Goal: Task Accomplishment & Management: Manage account settings

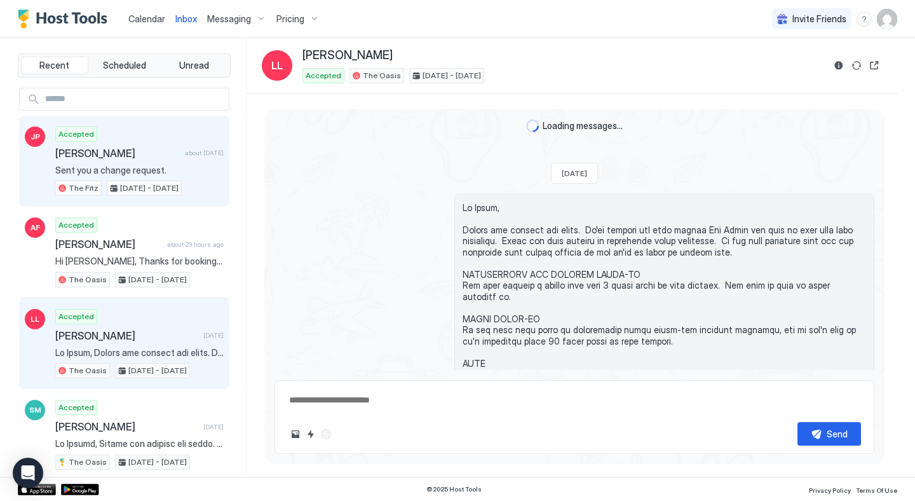
scroll to position [833, 0]
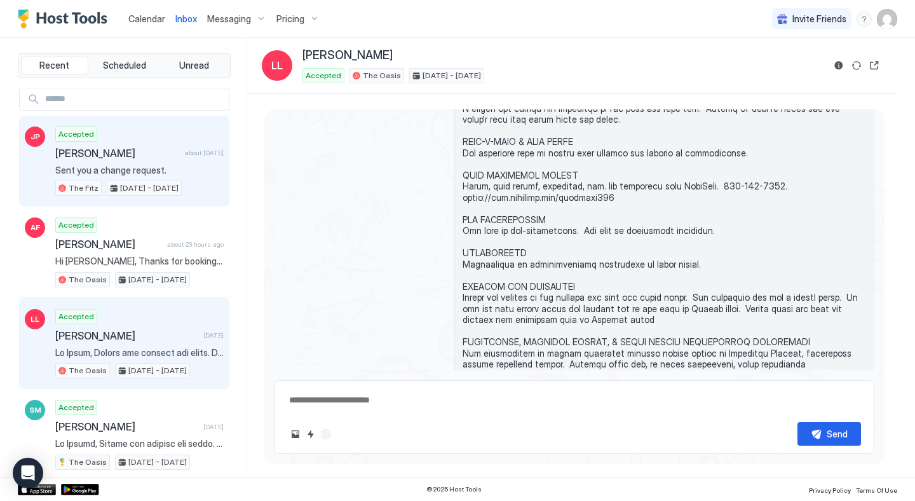
click at [139, 128] on div "Accepted [PERSON_NAME] about [DATE] Sent you a change request. The Fitz [DATE] …" at bounding box center [139, 162] width 168 height 70
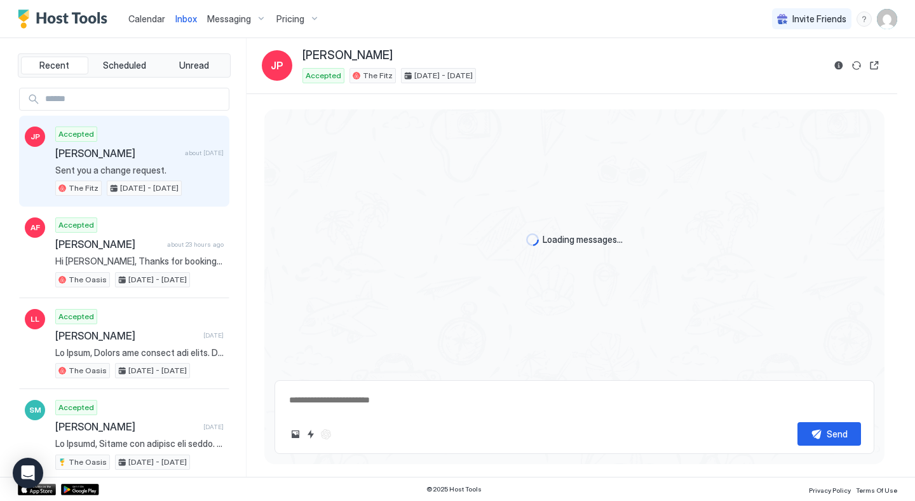
type textarea "*"
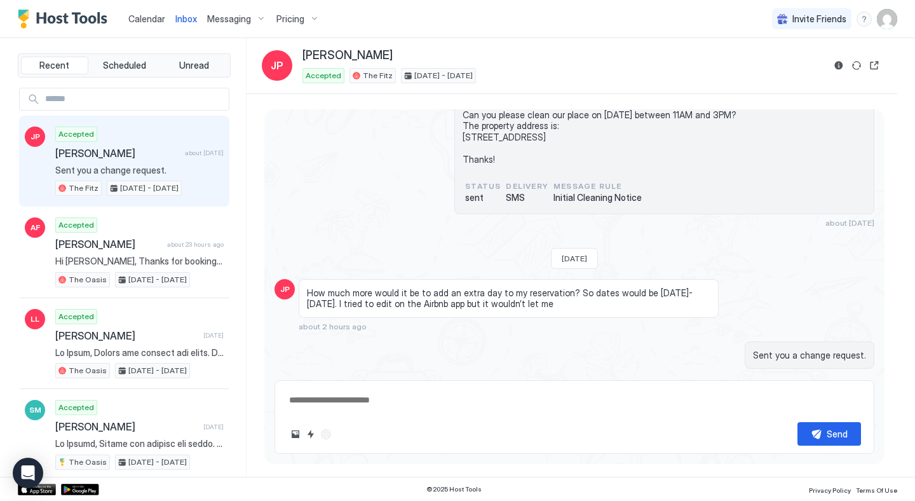
scroll to position [1465, 0]
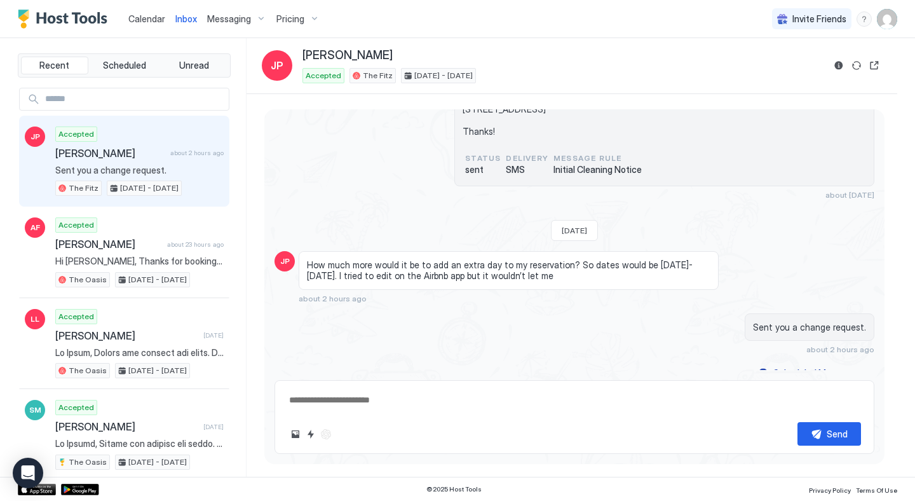
click at [143, 20] on span "Calendar" at bounding box center [146, 18] width 37 height 11
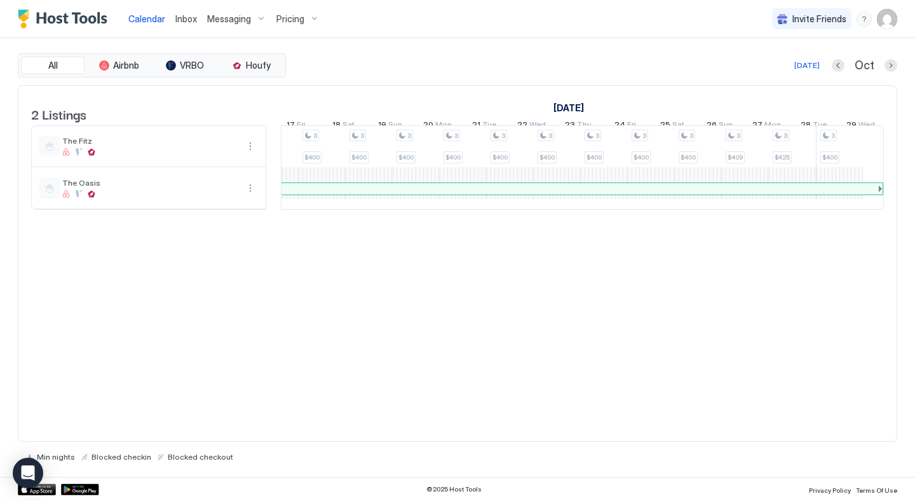
scroll to position [0, 941]
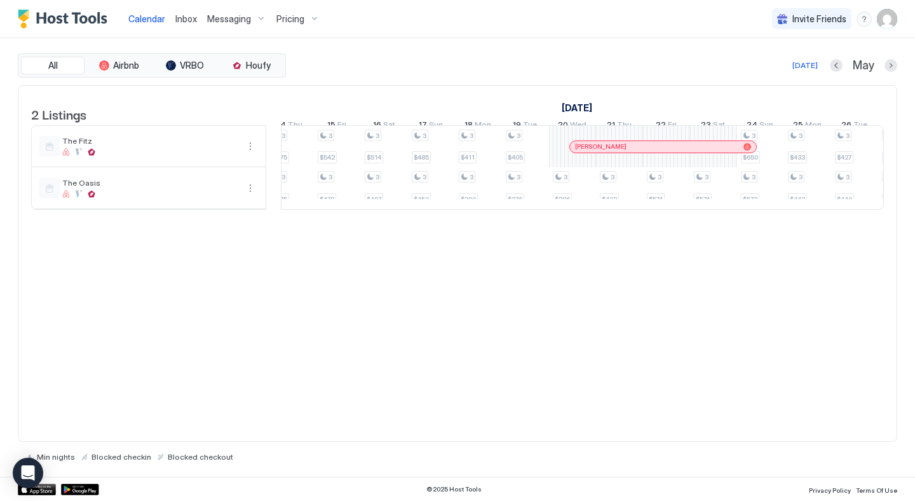
click at [177, 12] on link "Inbox" at bounding box center [186, 18] width 22 height 13
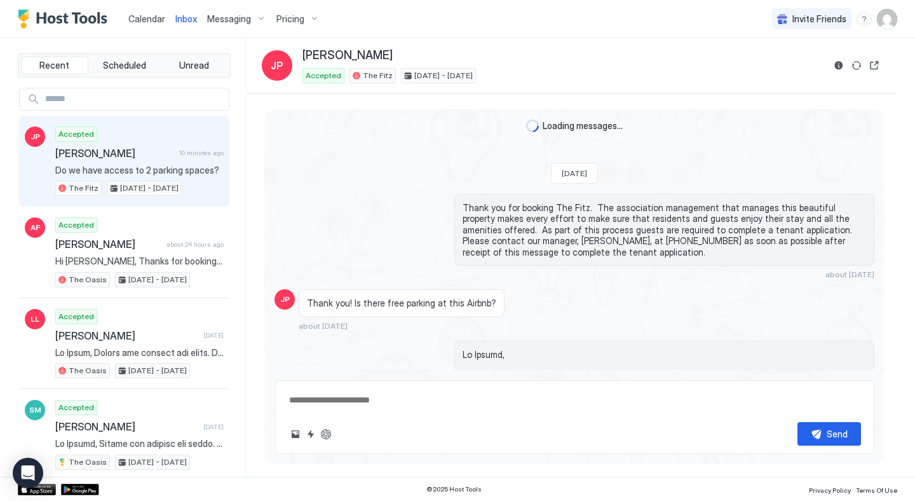
scroll to position [1516, 0]
